Goal: Information Seeking & Learning: Find contact information

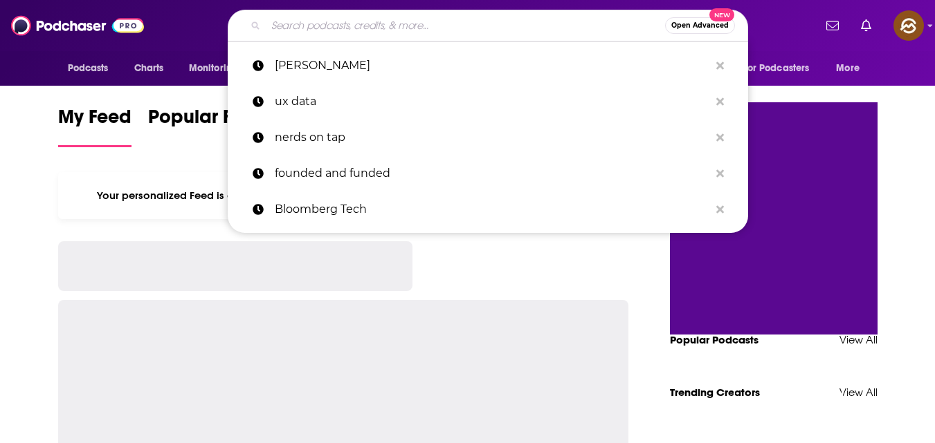
click at [423, 28] on input "Search podcasts, credits, & more..." at bounding box center [465, 26] width 399 height 22
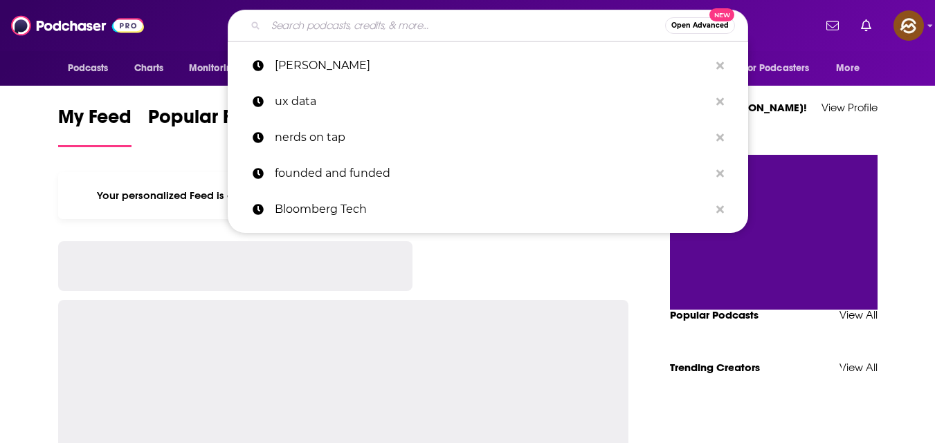
paste input "Accounting Best Practices with [PERSON_NAME]"
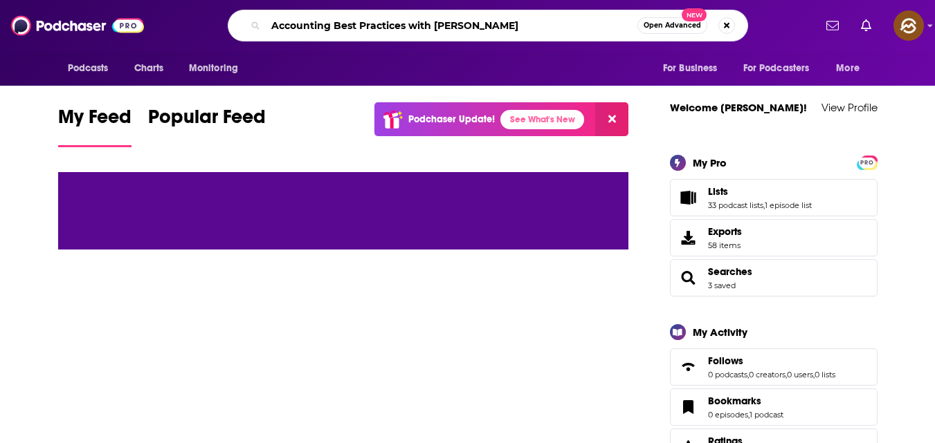
type input "Accounting Best Practices with [PERSON_NAME]"
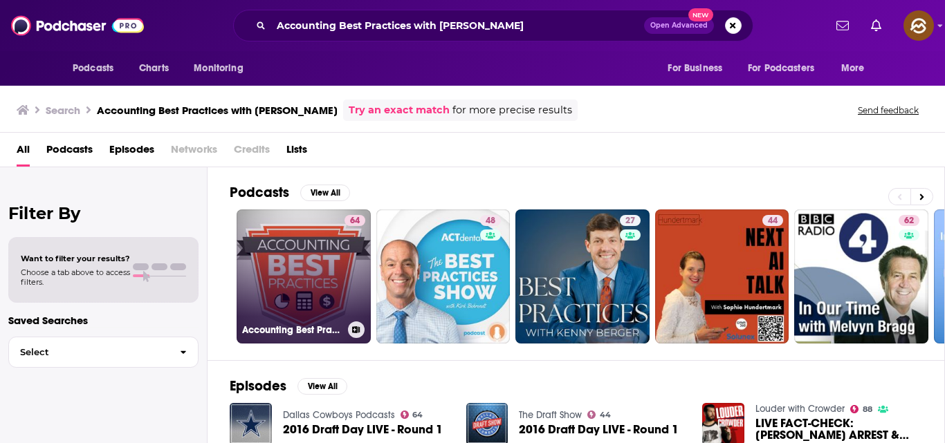
click at [345, 259] on div "64" at bounding box center [355, 268] width 21 height 107
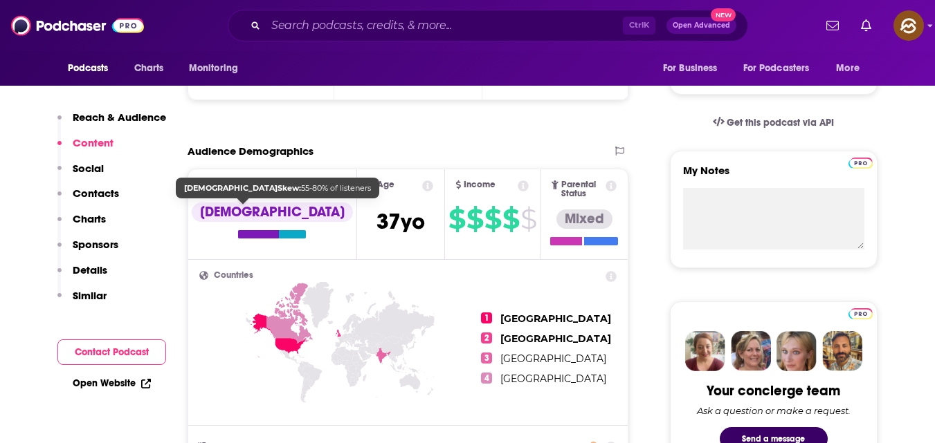
scroll to position [410, 0]
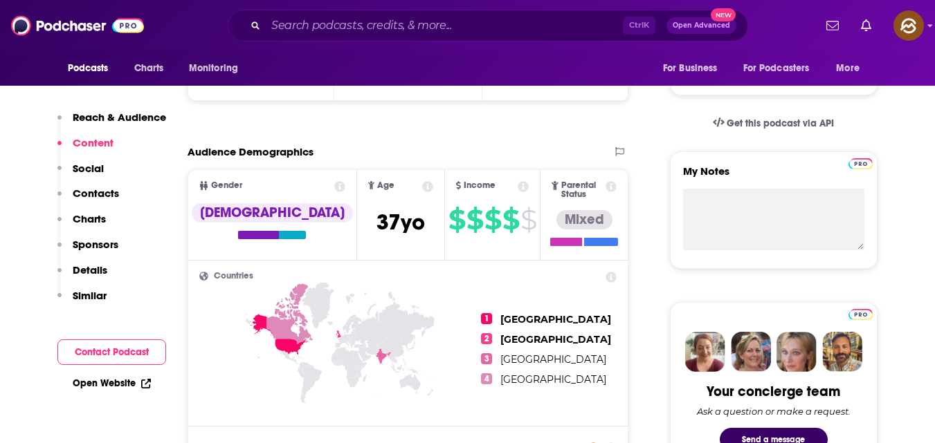
click at [101, 193] on p "Contacts" at bounding box center [96, 193] width 46 height 13
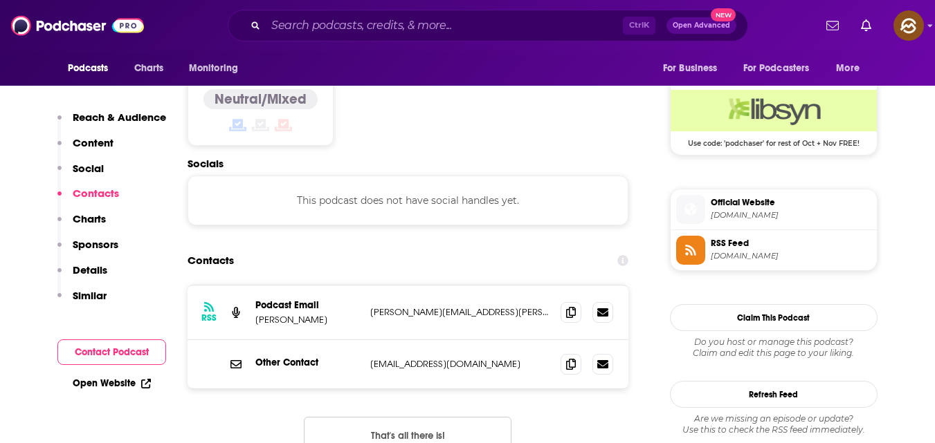
scroll to position [1112, 0]
click at [571, 301] on span at bounding box center [570, 311] width 21 height 21
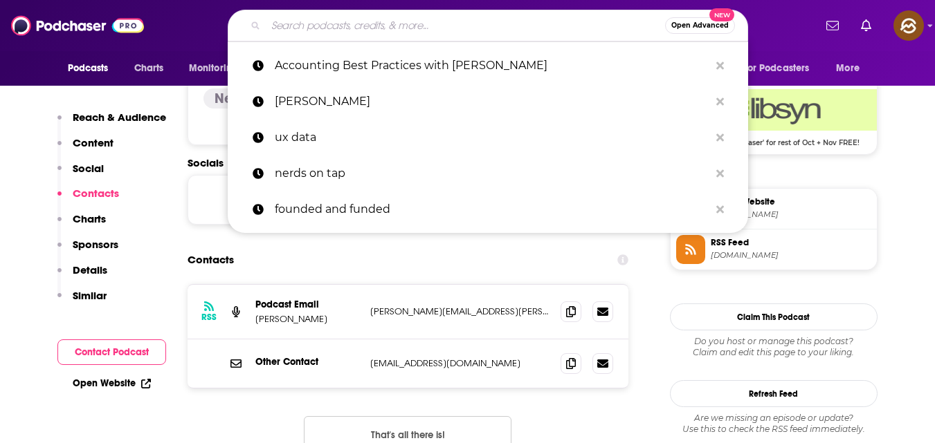
click at [471, 22] on input "Search podcasts, credits, & more..." at bounding box center [465, 26] width 399 height 22
paste input "The Bean Counter Podcast"
type input "The Bean Counter Podcast"
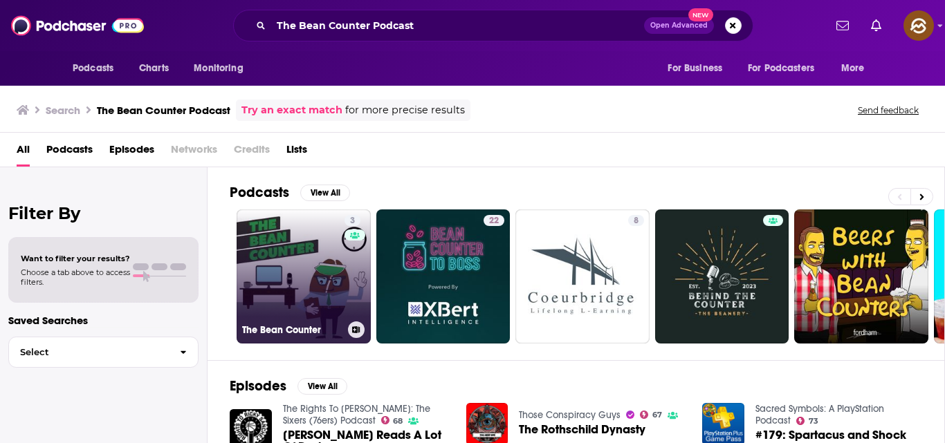
click at [309, 252] on link "3 The Bean Counter" at bounding box center [304, 277] width 134 height 134
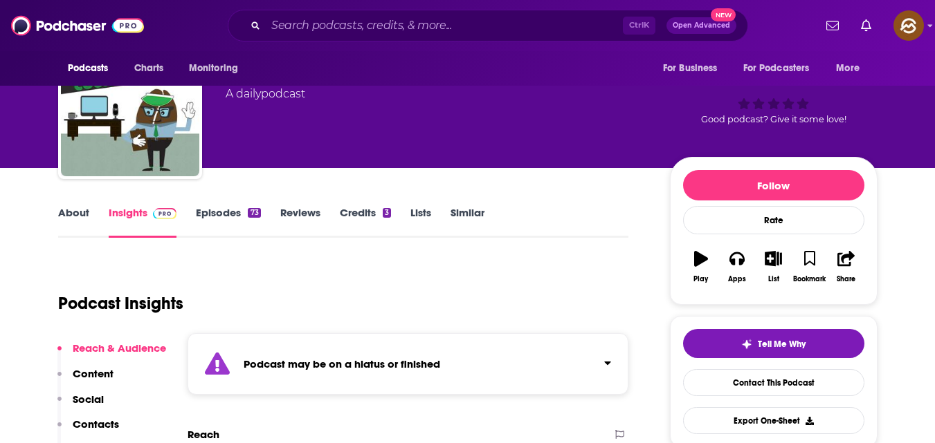
scroll to position [61, 0]
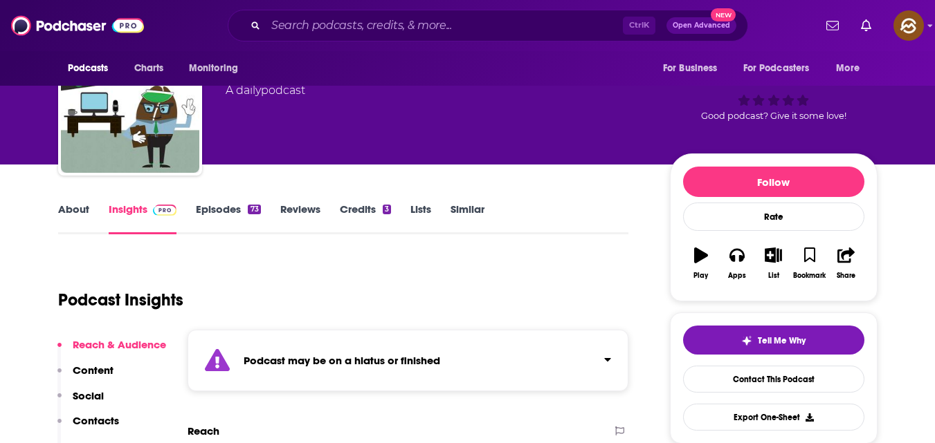
click at [235, 210] on link "Episodes 73" at bounding box center [228, 219] width 64 height 32
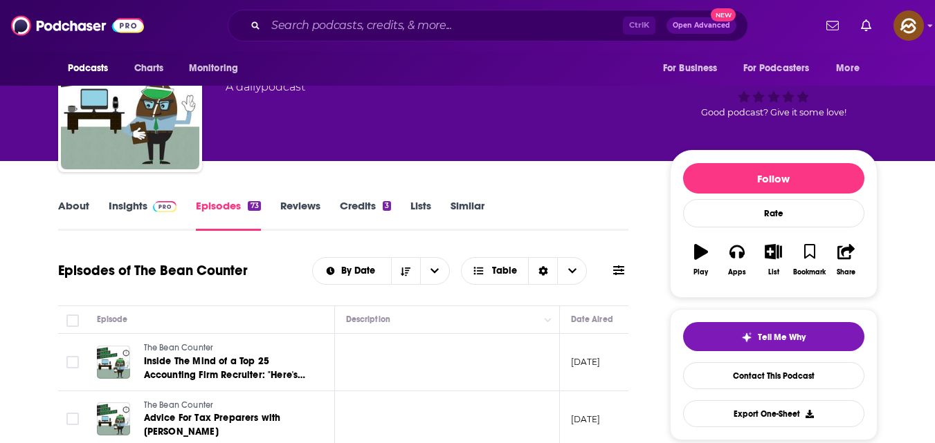
scroll to position [509, 0]
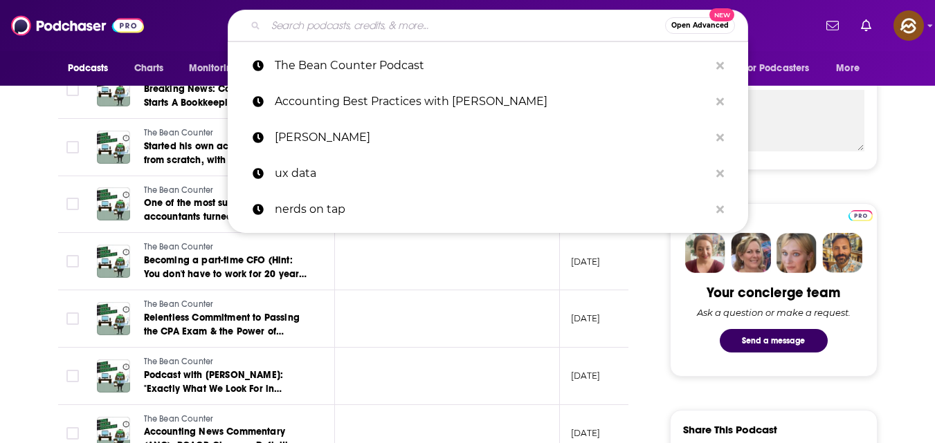
click at [427, 30] on input "Search podcasts, credits, & more..." at bounding box center [465, 26] width 399 height 22
paste input "Ayanfe@2002"
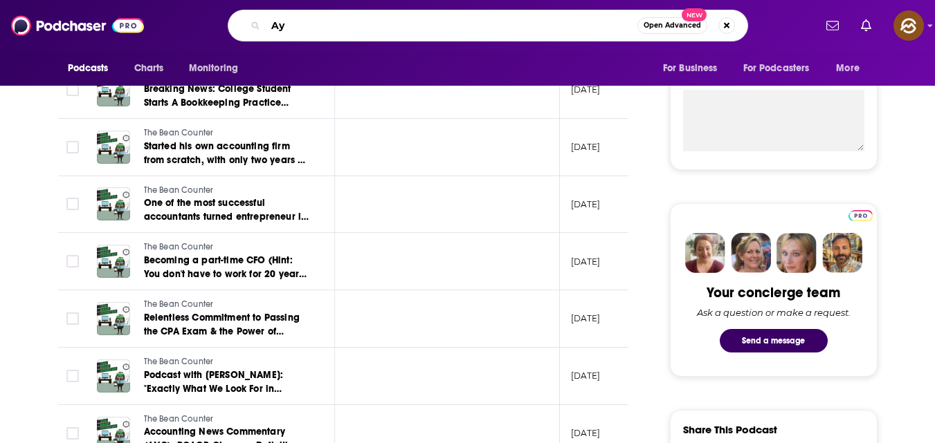
type input "A"
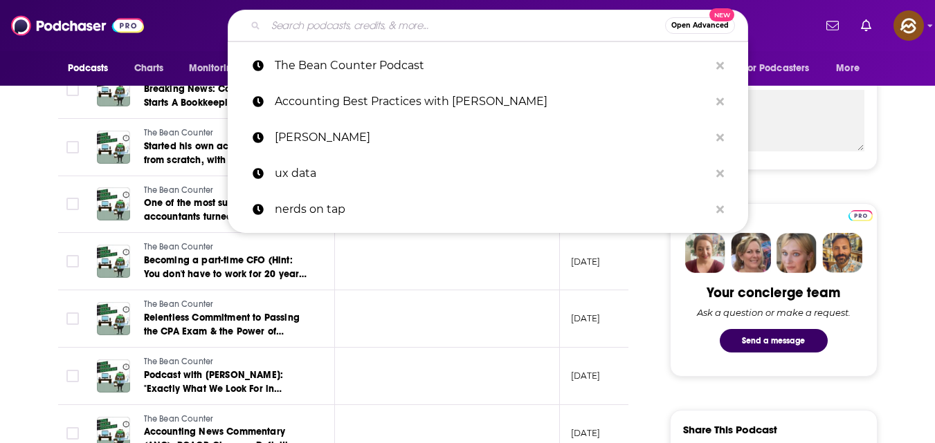
paste input "The Goal Digger Podcast"
type input "The Goal Digger Podcast"
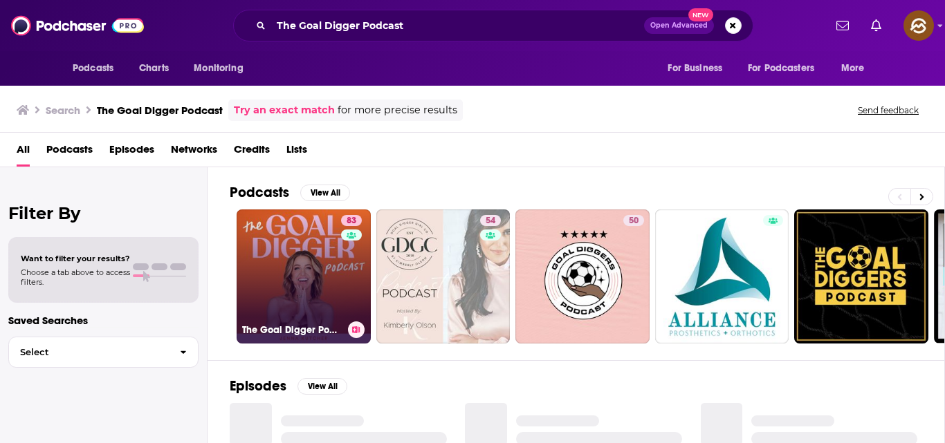
click at [320, 272] on link "83 The Goal Digger Podcast | Top Business and Marketing Podcast for Creatives, …" at bounding box center [304, 277] width 134 height 134
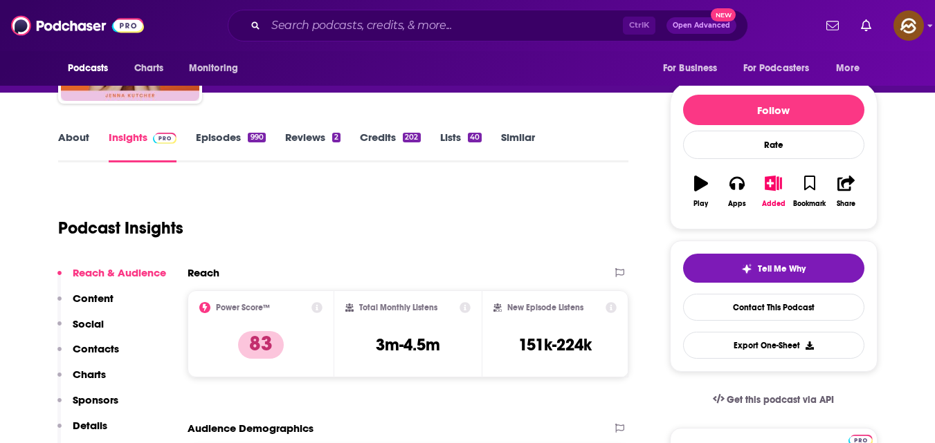
scroll to position [132, 0]
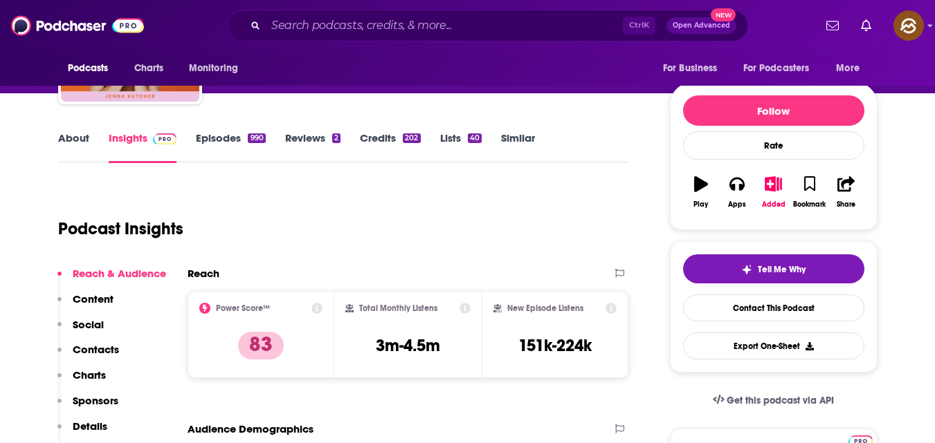
click at [248, 134] on div "990" at bounding box center [256, 139] width 17 height 10
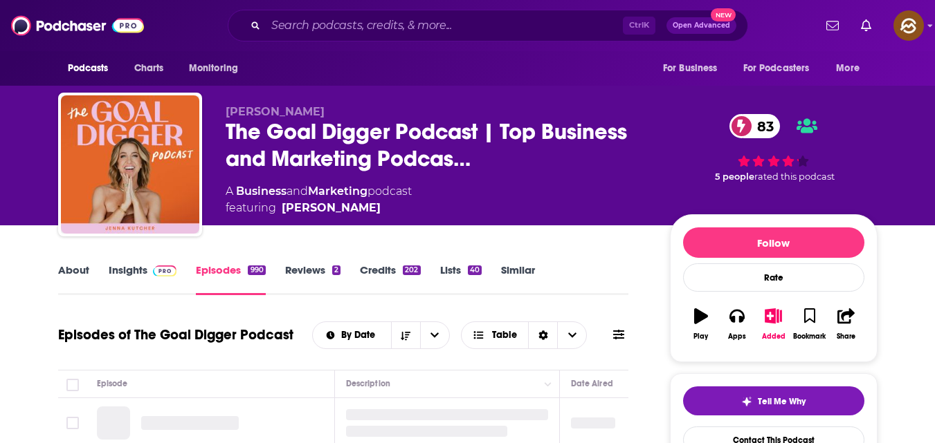
scroll to position [74, 0]
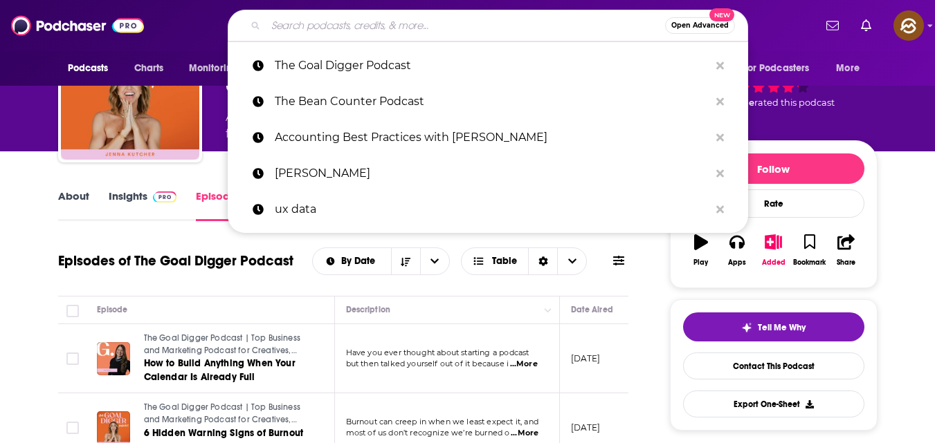
click at [393, 34] on input "Search podcasts, credits, & more..." at bounding box center [465, 26] width 399 height 22
paste input "The Deduction Podcast (Tax Foundation)"
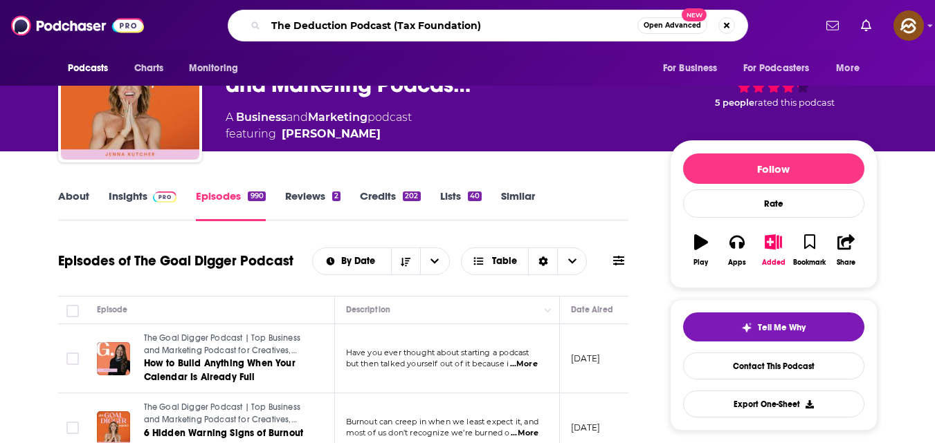
type input "The Deduction Podcast (Tax Foundation)"
click at [340, 37] on div "The Deduction Podcast (Tax Foundation) Open Advanced New" at bounding box center [488, 26] width 520 height 32
click at [497, 24] on input "The Deduction Podcast (Tax Foundation)" at bounding box center [452, 26] width 372 height 22
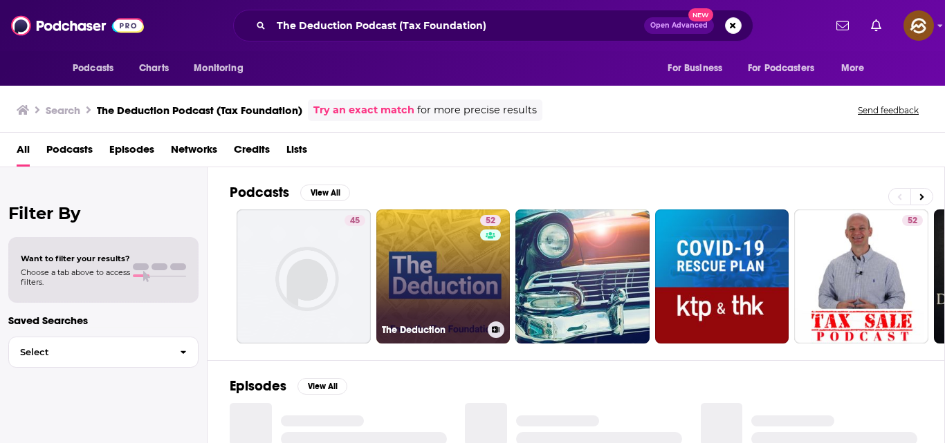
click at [428, 282] on link "52 The Deduction" at bounding box center [443, 277] width 134 height 134
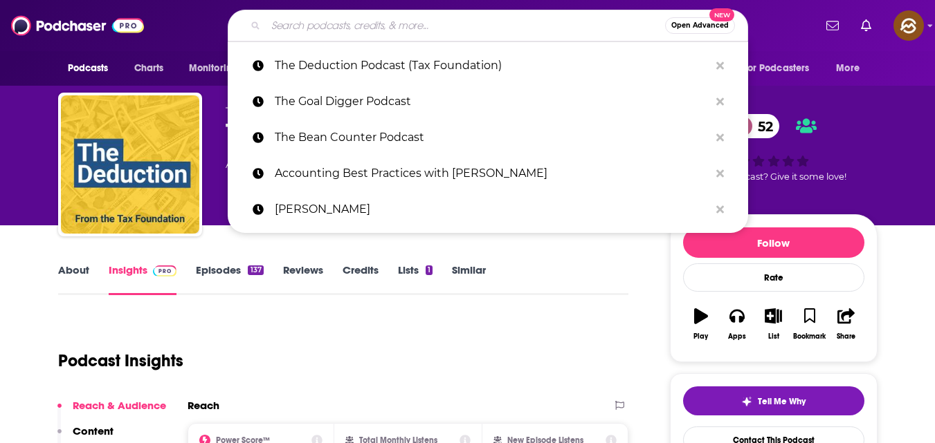
click at [350, 21] on input "Search podcasts, credits, & more..." at bounding box center [465, 26] width 399 height 22
paste input "Your Business Needs a Tax Break Podcast"
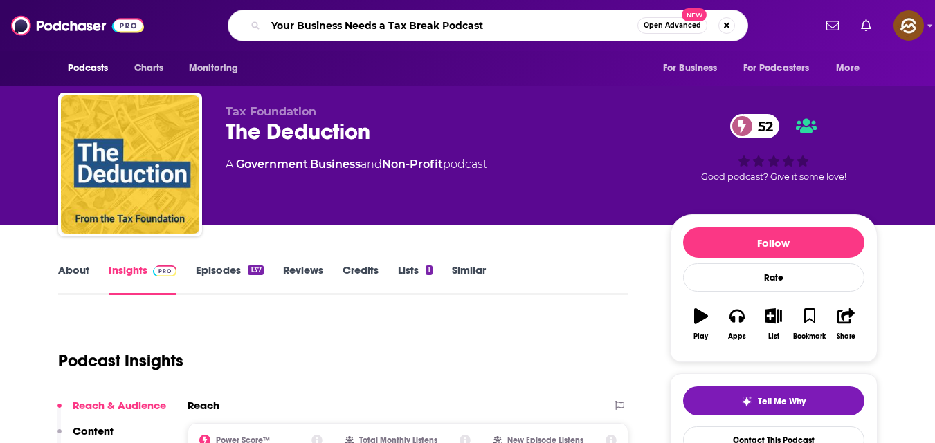
type input "Your Business Needs a Tax Break Podcast"
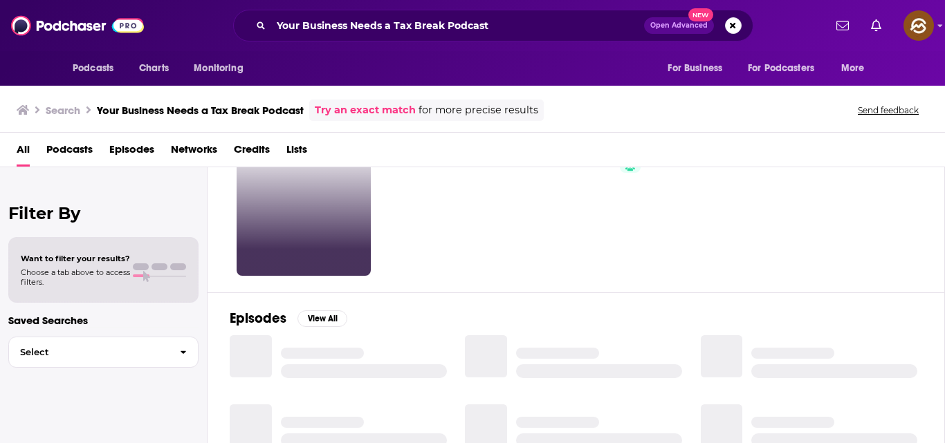
scroll to position [65, 0]
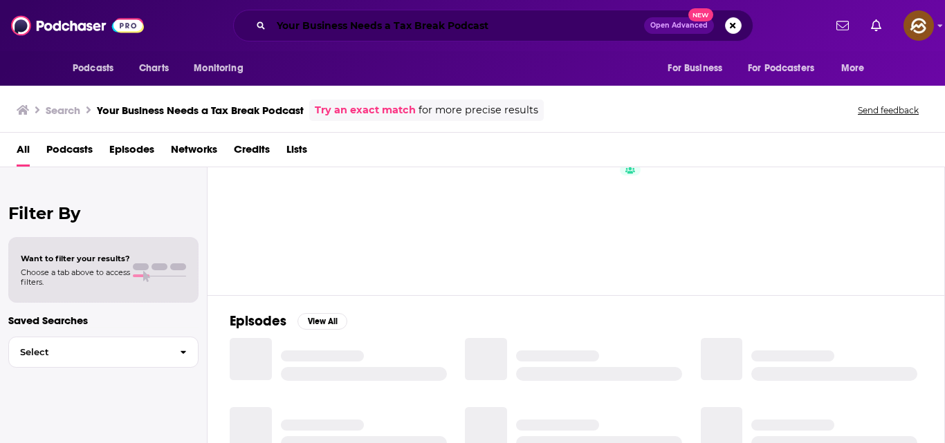
click at [487, 26] on input "Your Business Needs a Tax Break Podcast" at bounding box center [457, 26] width 373 height 22
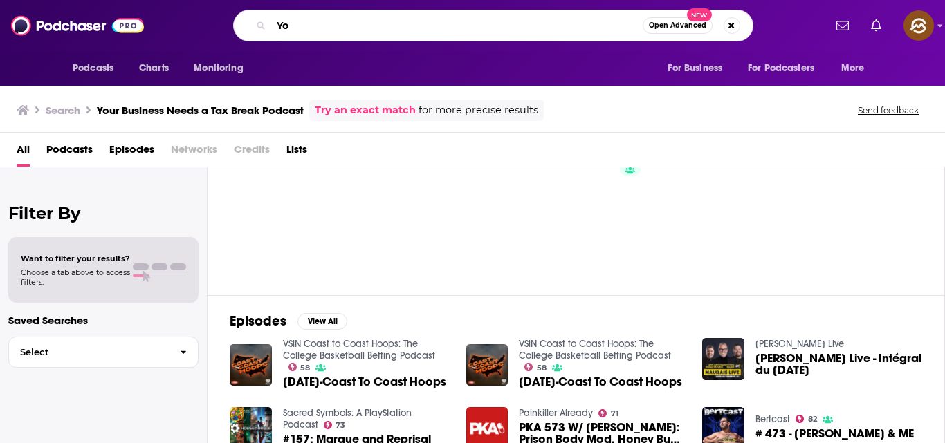
type input "Y"
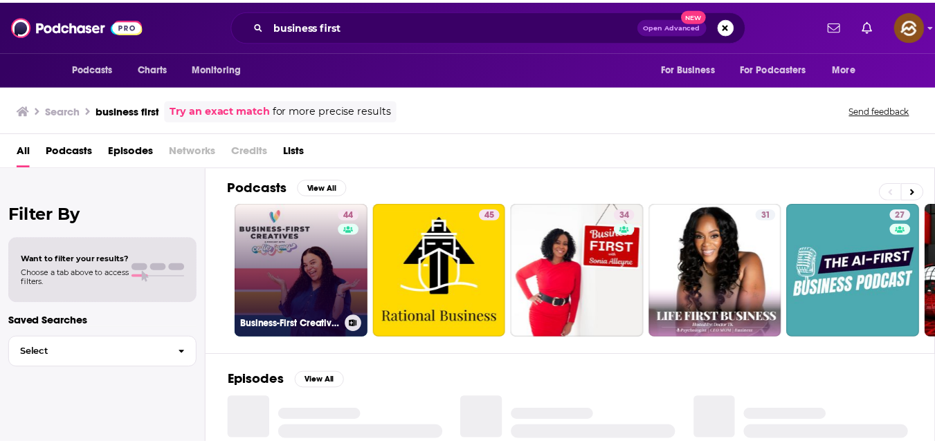
scroll to position [5, 0]
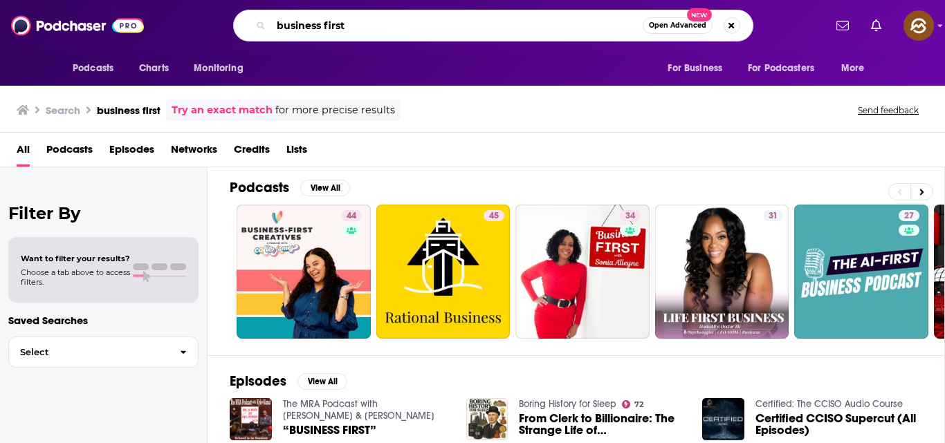
click at [338, 21] on input "business first" at bounding box center [457, 26] width 372 height 22
click at [356, 24] on input "business first" at bounding box center [457, 26] width 372 height 22
type input "b"
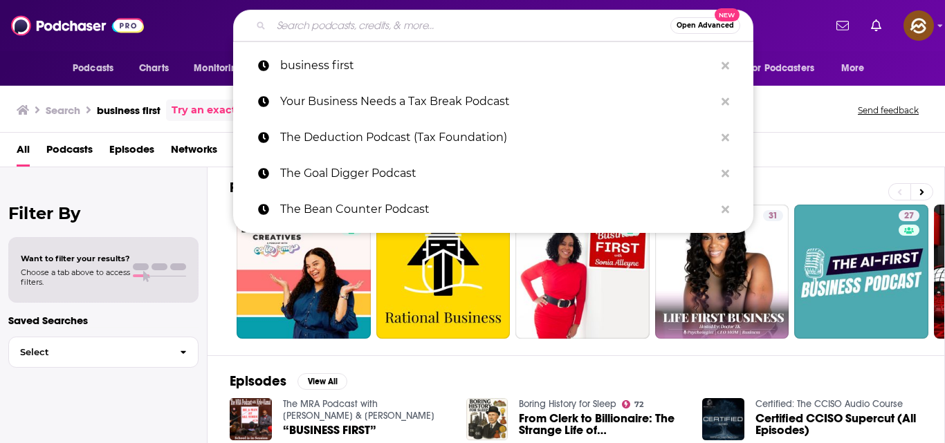
paste input "Your Business Needs a Tax Break Podcast"
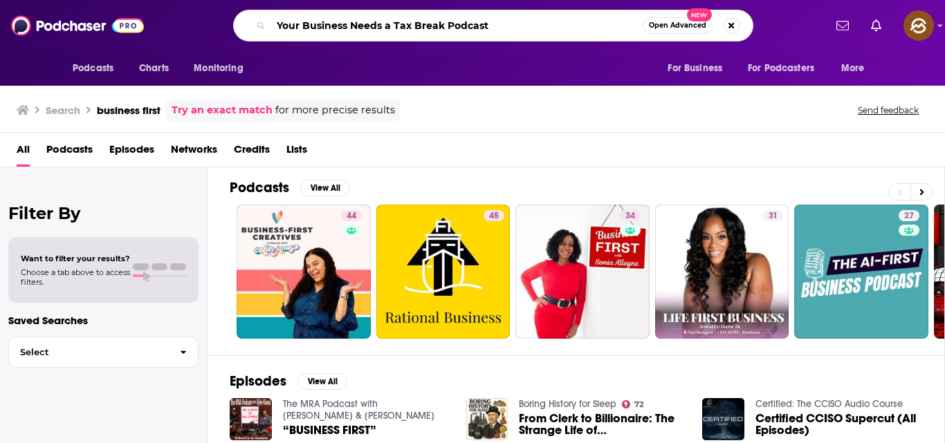
type input "Your Business Needs a Tax Break Podcast"
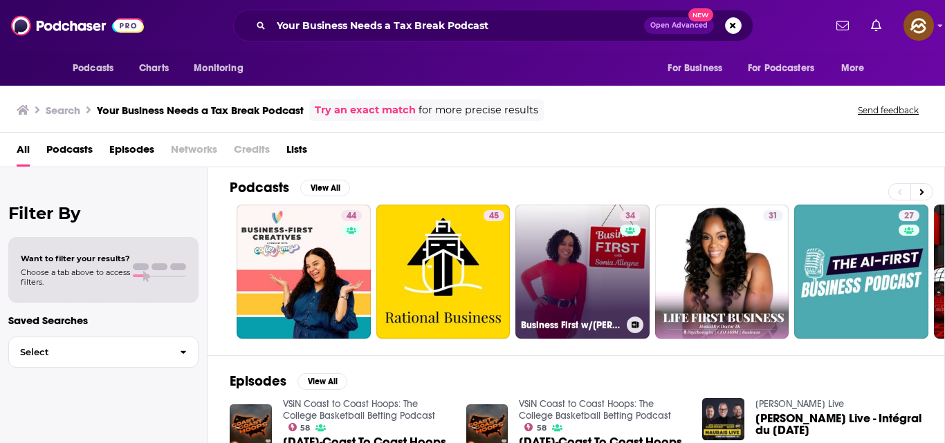
click at [600, 291] on link "34 Business First w/[PERSON_NAME]" at bounding box center [582, 272] width 134 height 134
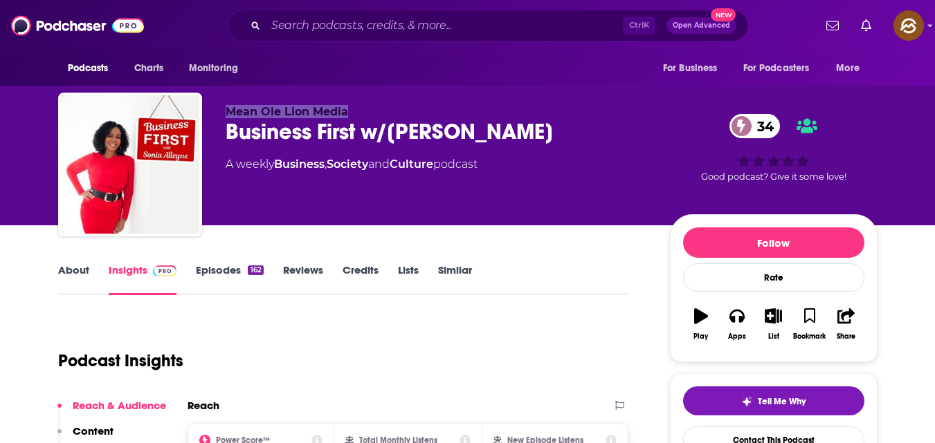
drag, startPoint x: 222, startPoint y: 113, endPoint x: 355, endPoint y: 107, distance: 133.0
click at [355, 107] on div "Mean Ole Lion Media Business First w/[PERSON_NAME] 34 A weekly Business , Socie…" at bounding box center [467, 167] width 819 height 149
copy span "Mean Ole Lion Media"
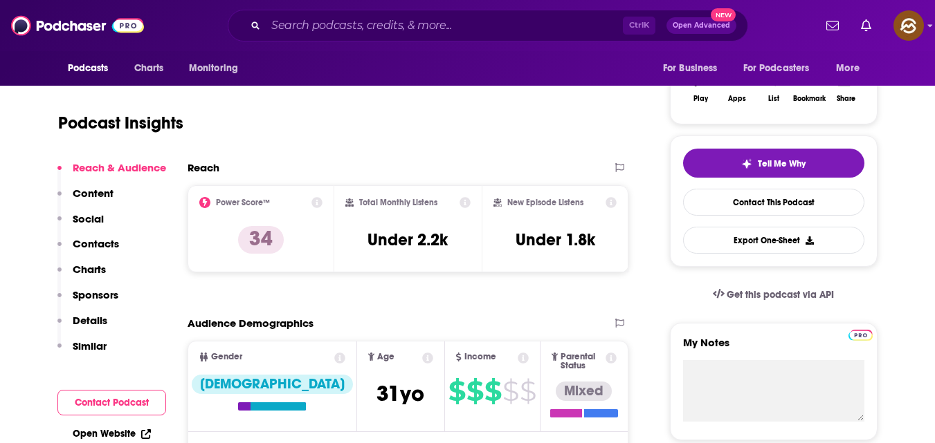
scroll to position [237, 0]
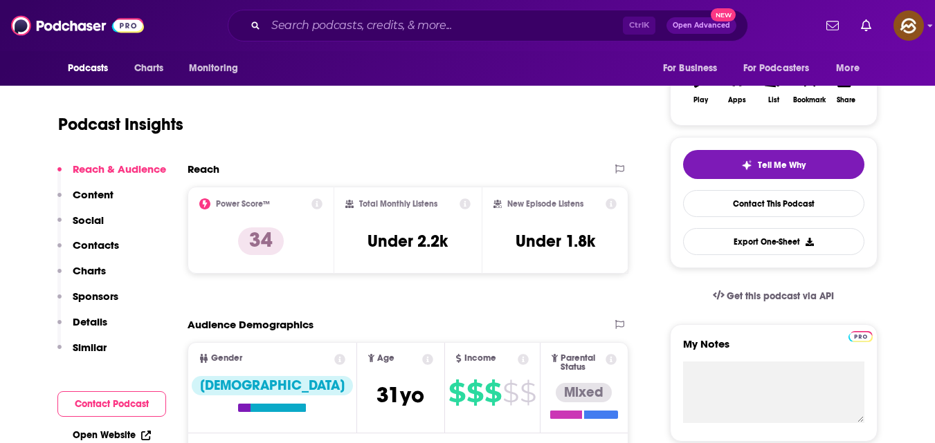
click at [102, 248] on p "Contacts" at bounding box center [96, 245] width 46 height 13
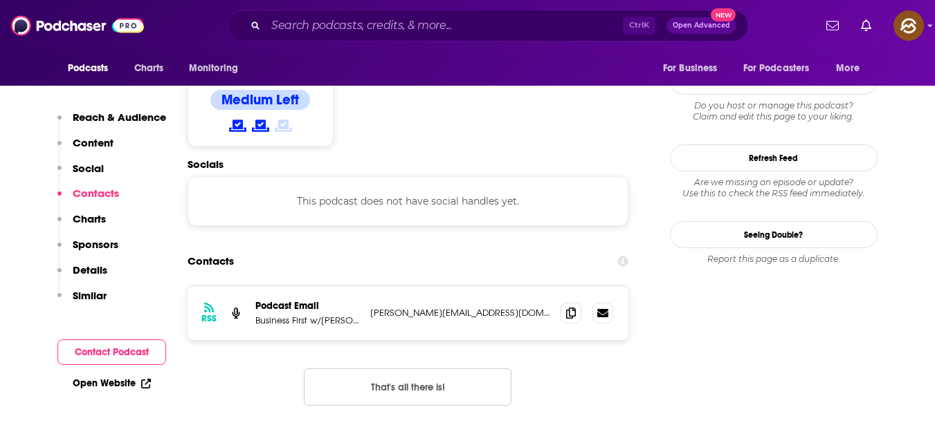
scroll to position [1112, 0]
click at [569, 306] on icon at bounding box center [571, 311] width 10 height 11
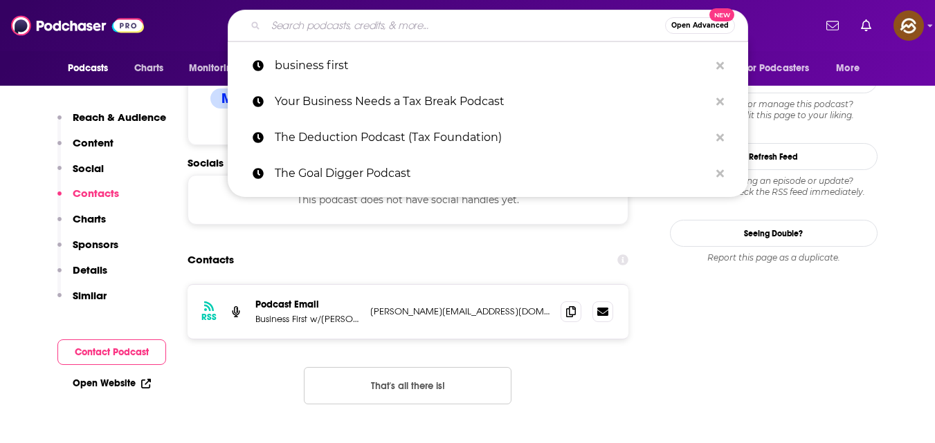
click at [459, 22] on input "Search podcasts, credits, & more..." at bounding box center [465, 26] width 399 height 22
